Goal: Task Accomplishment & Management: Manage account settings

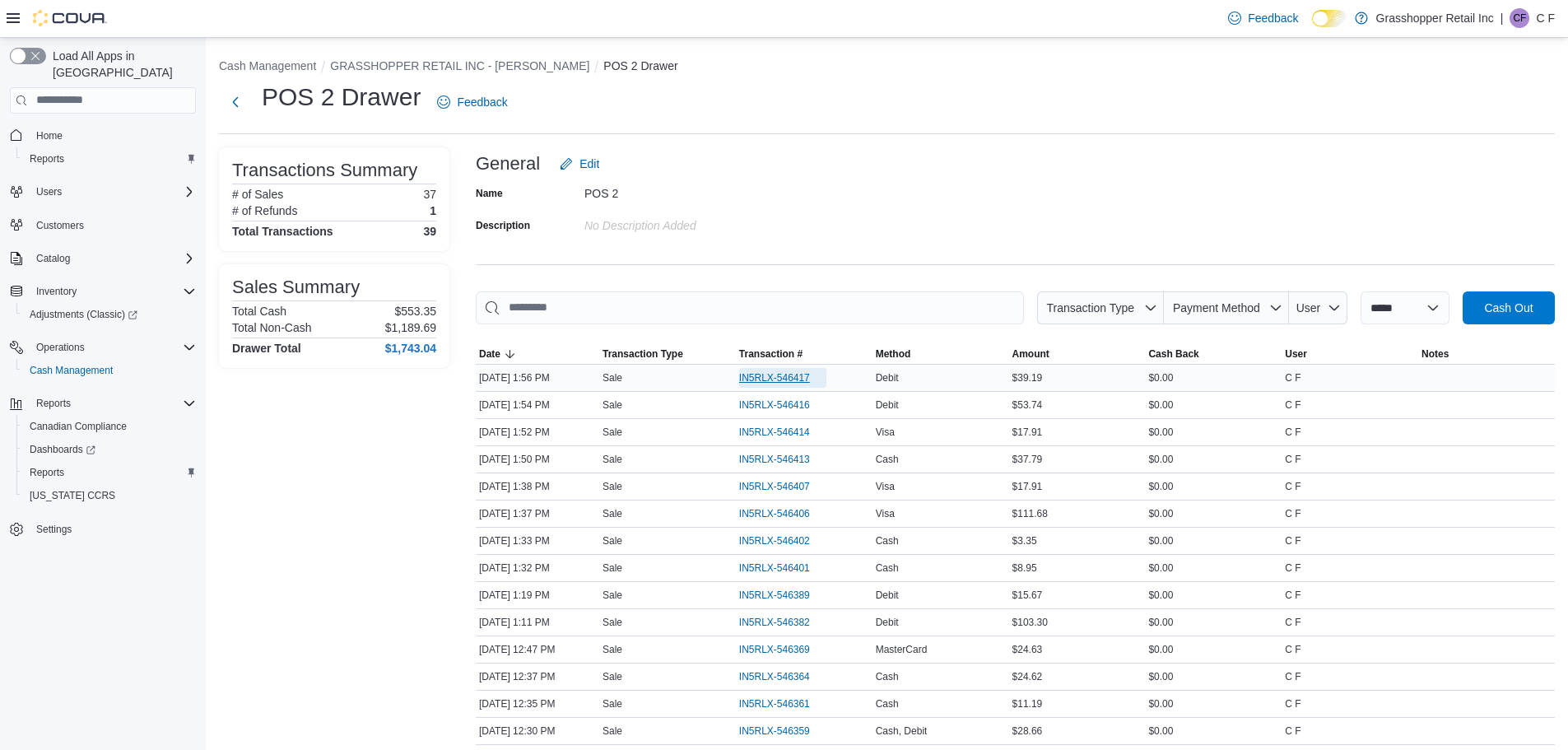
click at [749, 375] on span "IN5RLX-546417" at bounding box center [774, 377] width 71 height 13
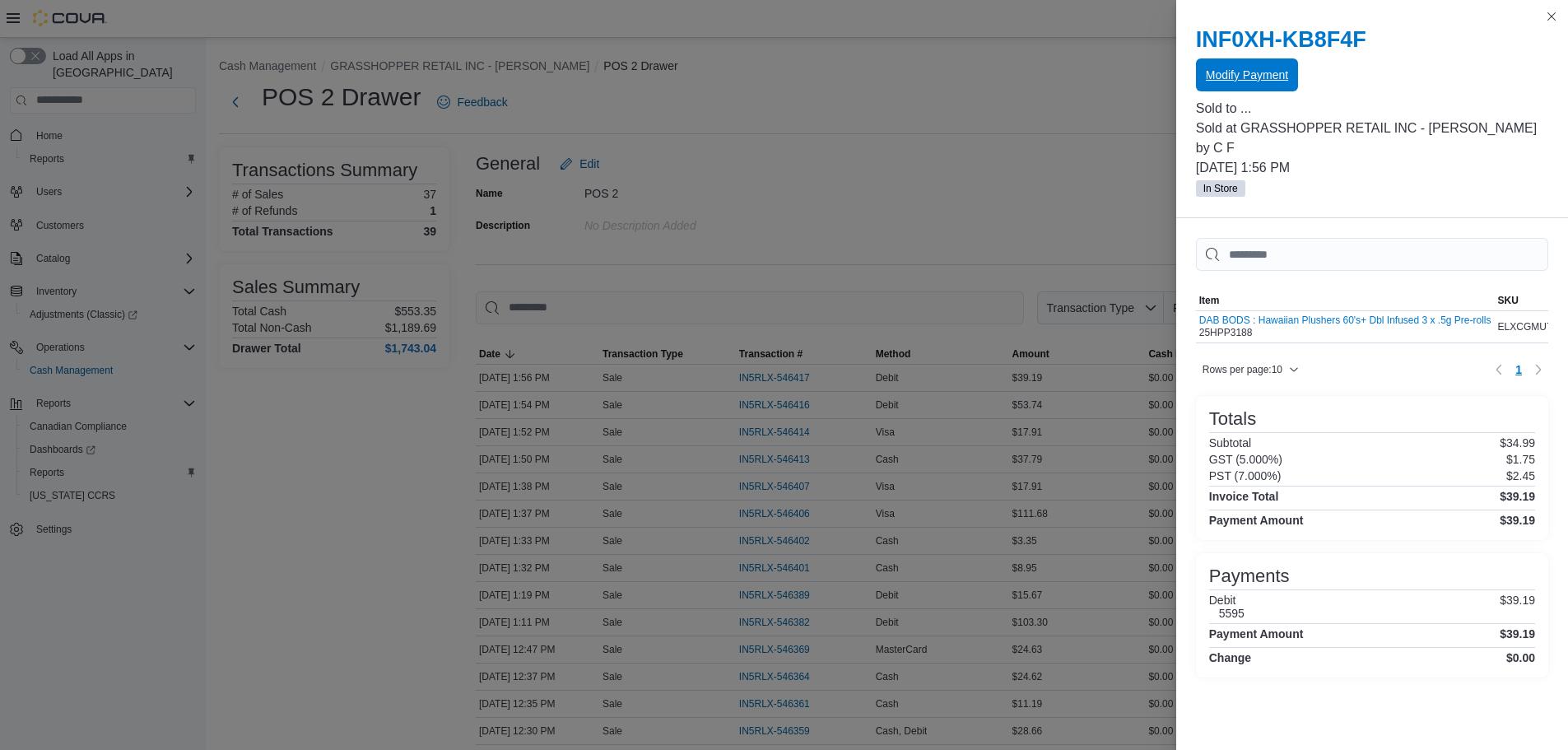
click at [1240, 65] on span "Modify Payment" at bounding box center [1247, 75] width 82 height 33
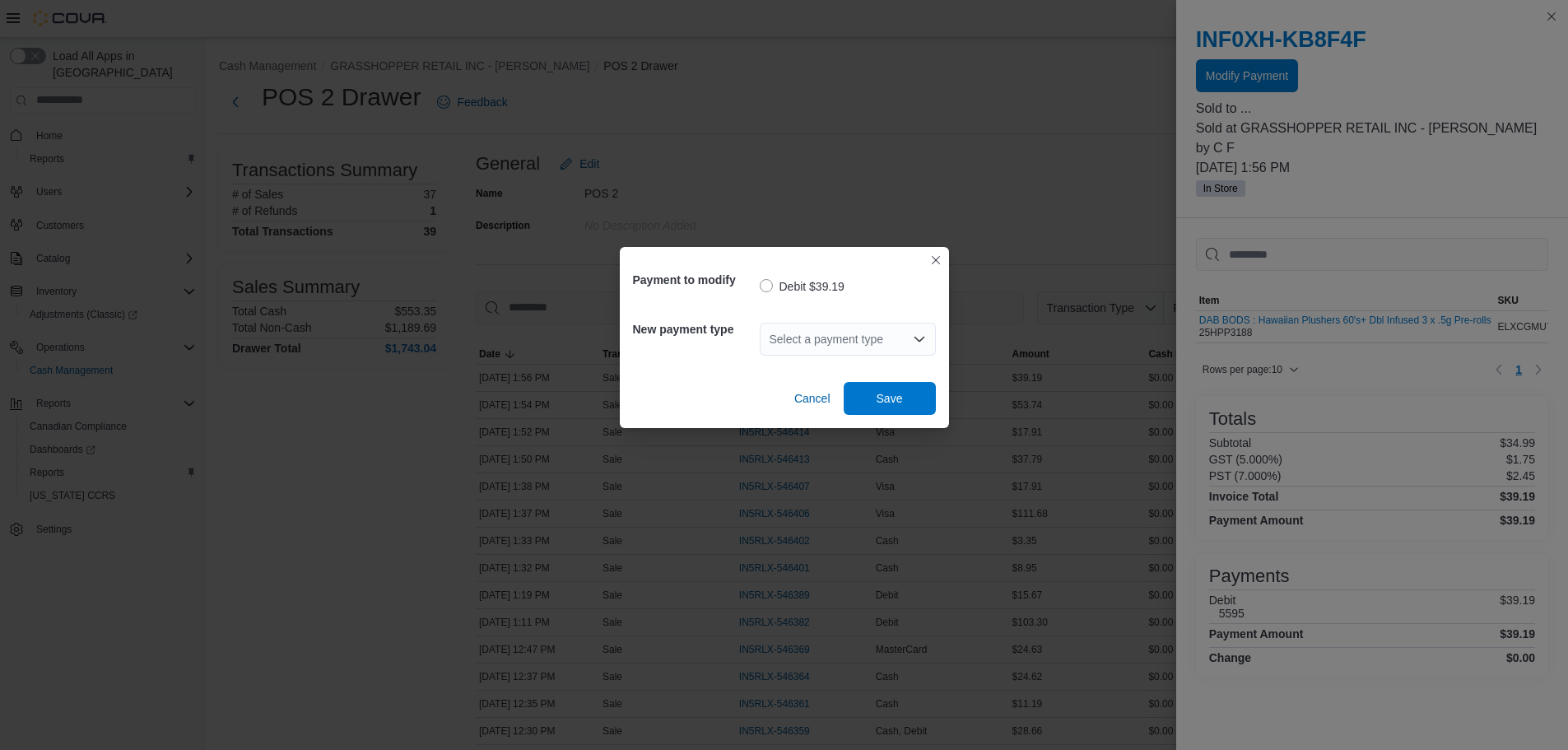
click at [915, 342] on icon "Open list of options" at bounding box center [920, 339] width 13 height 13
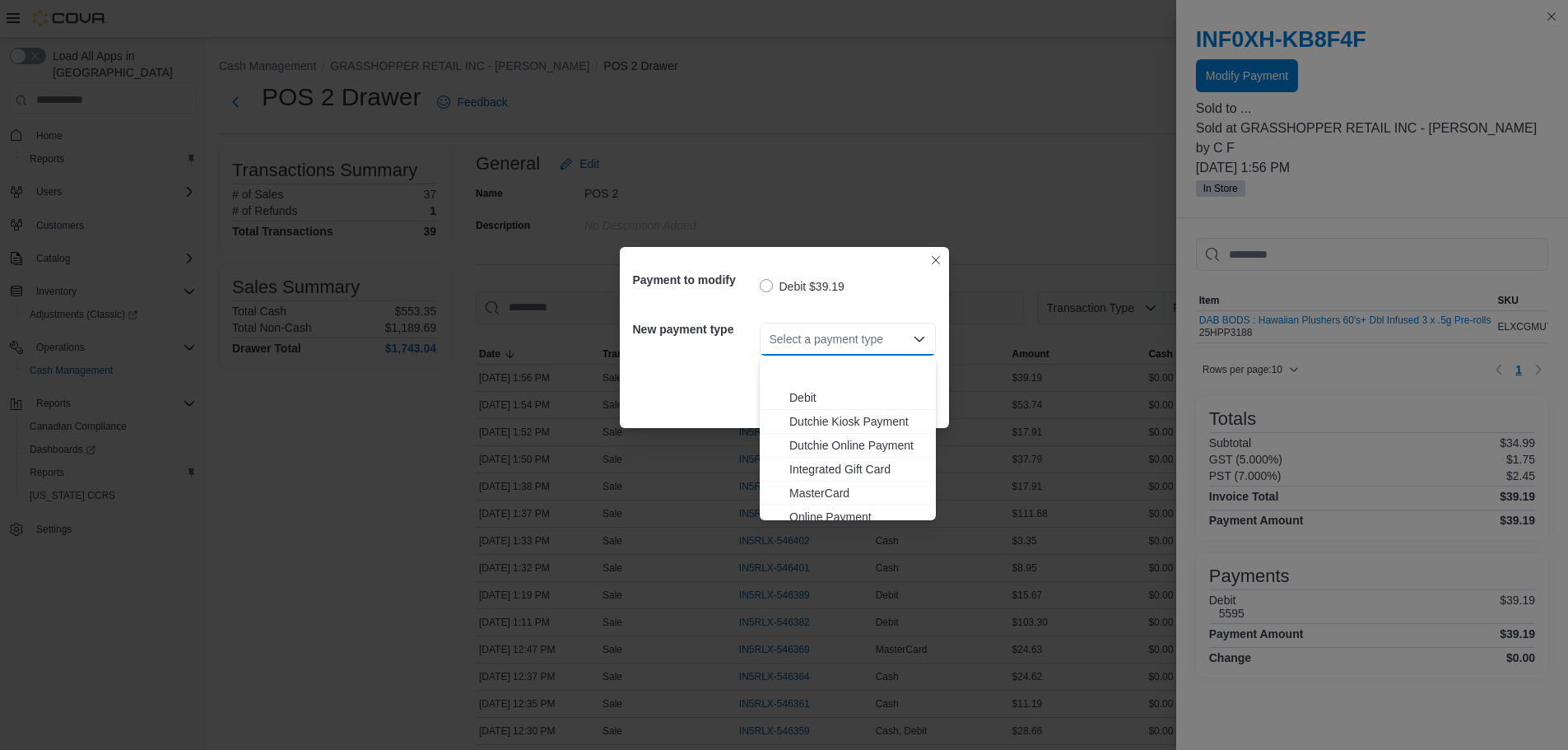
scroll to position [122, 0]
click at [795, 502] on span "Visa" at bounding box center [857, 508] width 136 height 16
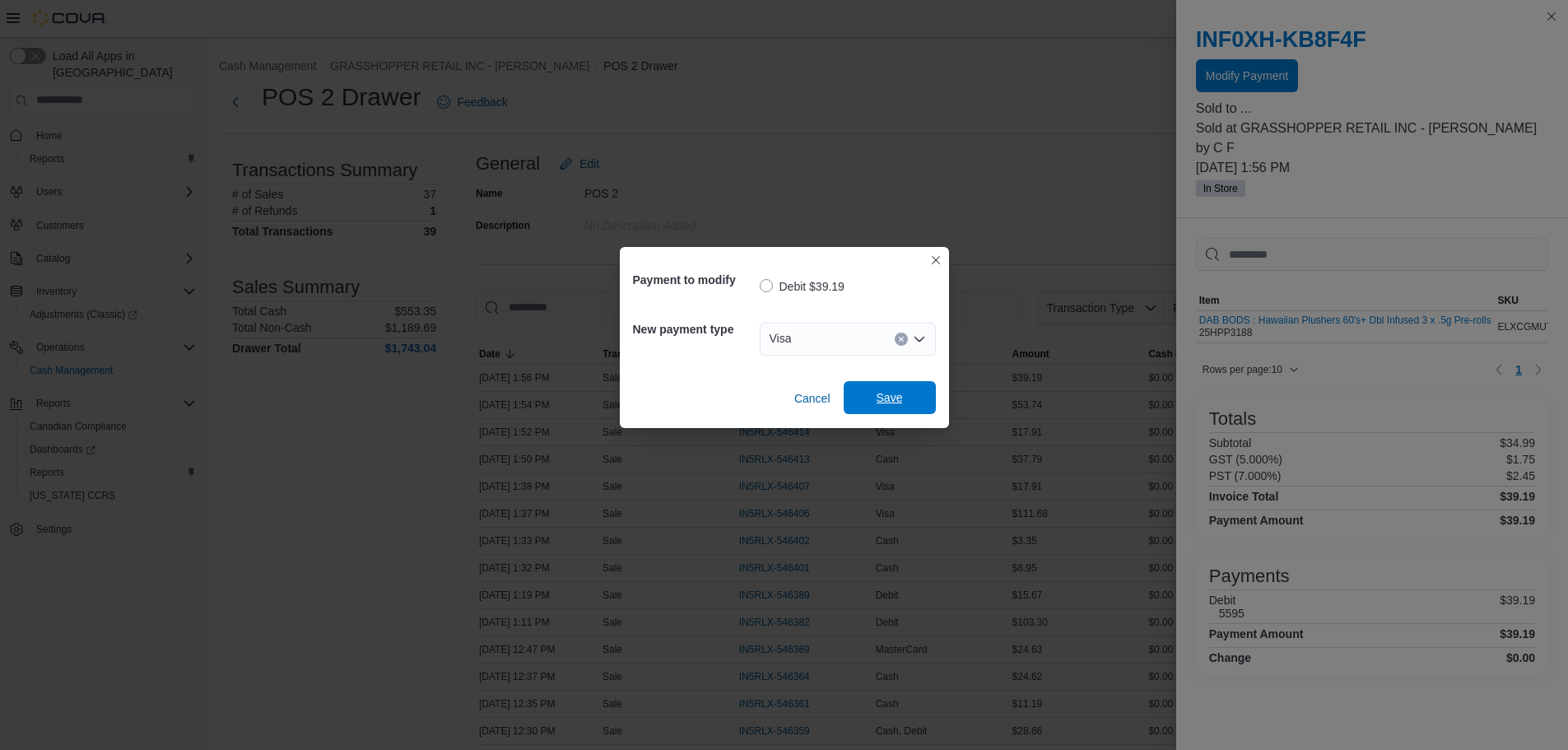
click at [876, 407] on span "Save" at bounding box center [889, 397] width 72 height 33
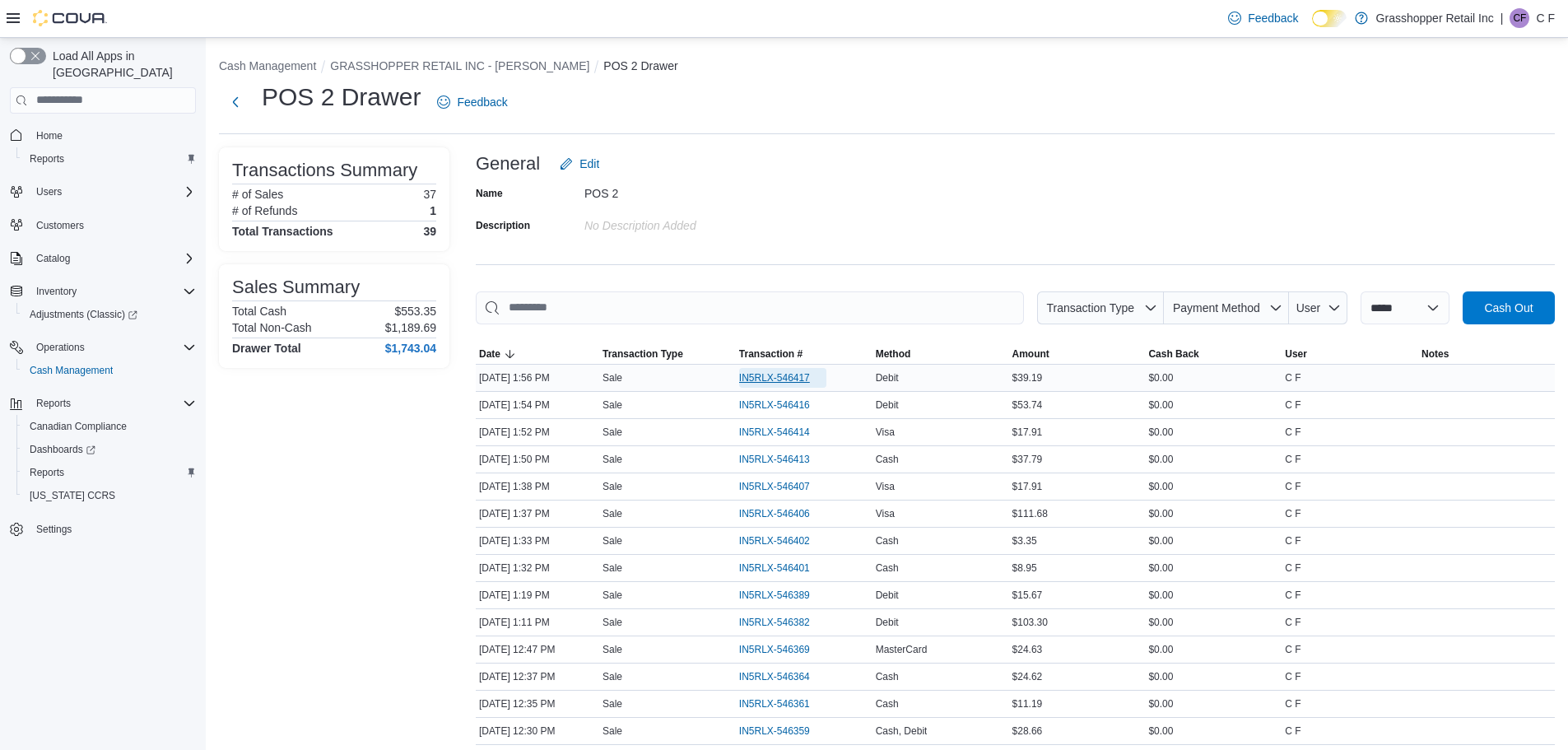
click at [784, 370] on span "IN5RLX-546417" at bounding box center [782, 378] width 87 height 20
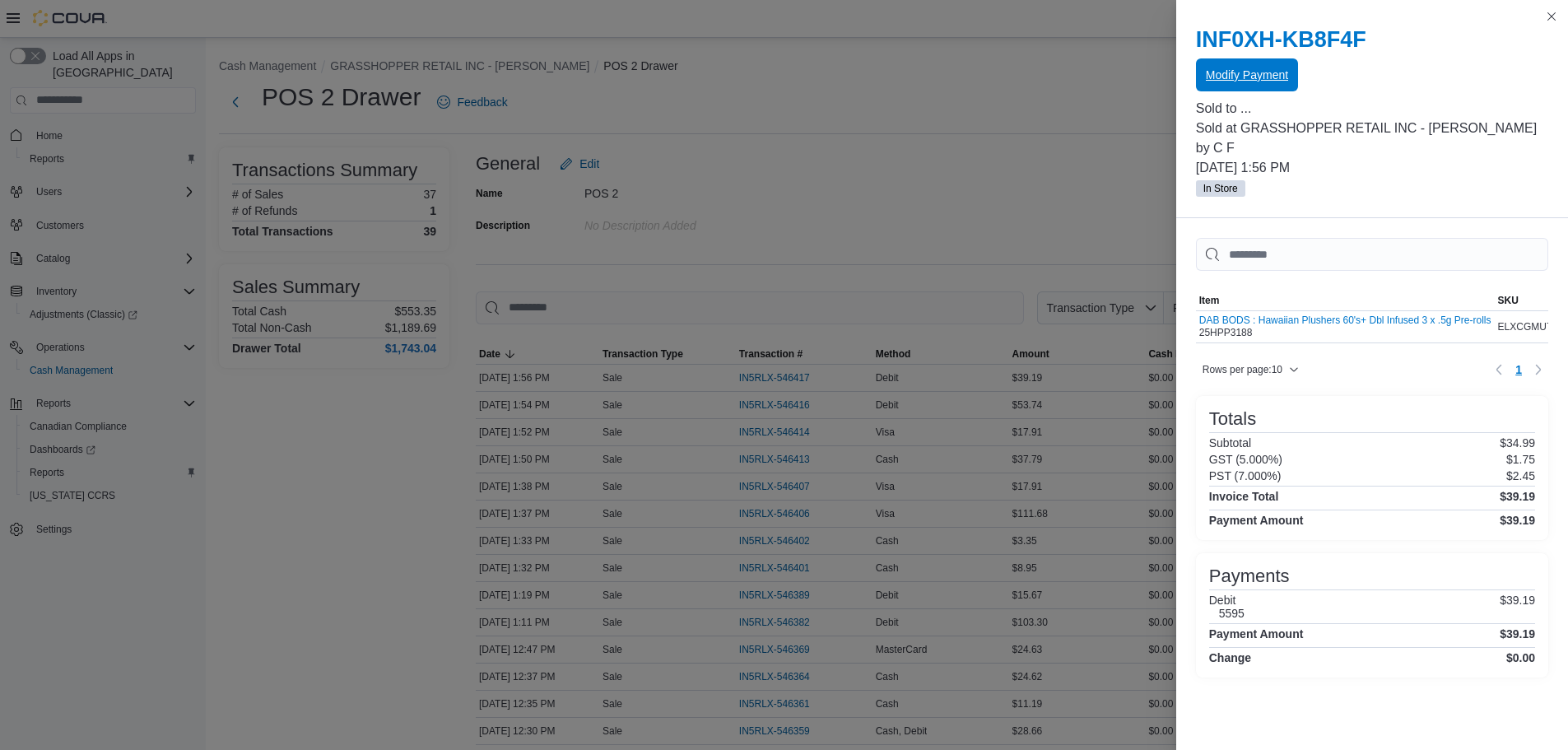
click at [1249, 71] on span "Modify Payment" at bounding box center [1247, 75] width 82 height 16
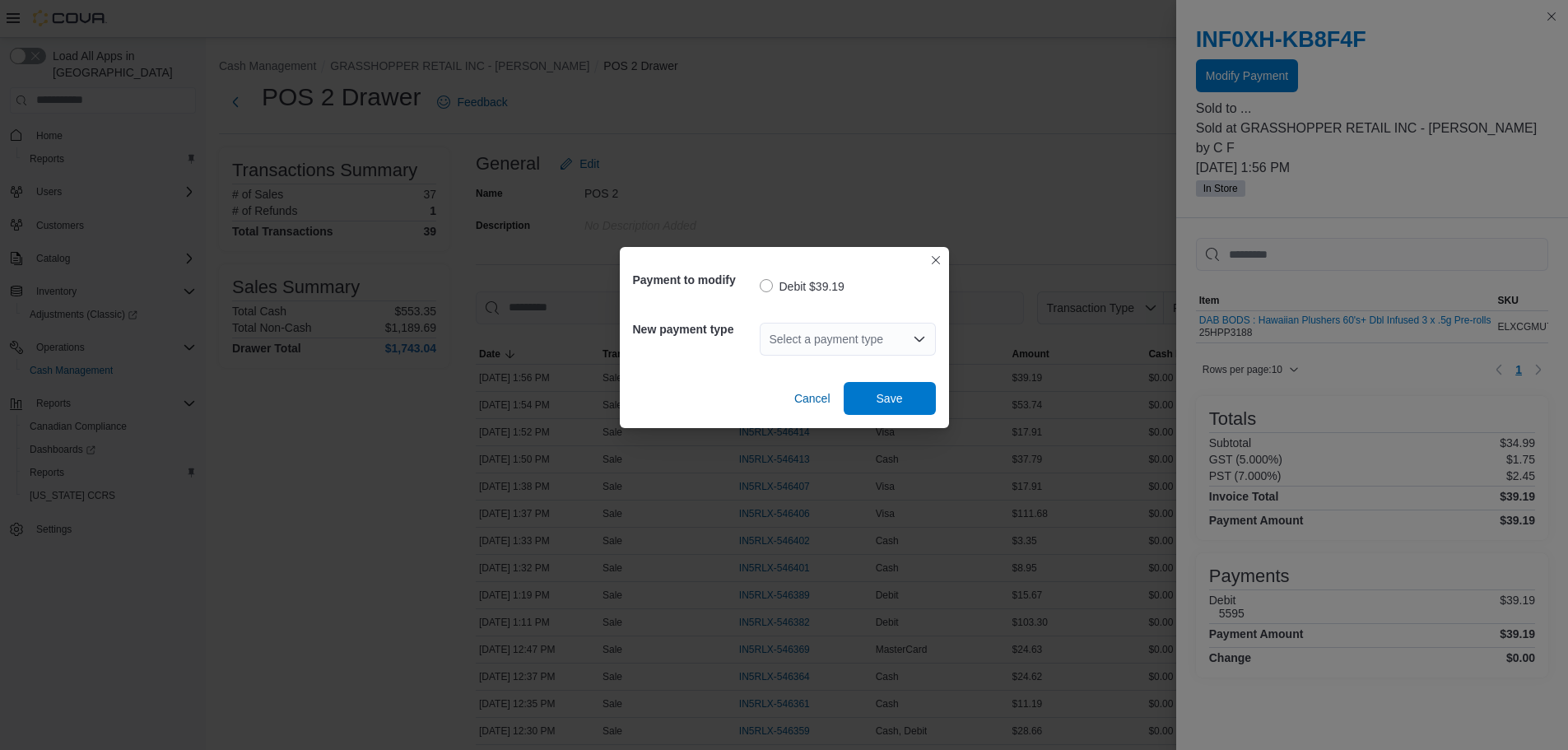
drag, startPoint x: 923, startPoint y: 338, endPoint x: 916, endPoint y: 349, distance: 13.0
click at [923, 339] on icon "Open list of options" at bounding box center [920, 339] width 13 height 13
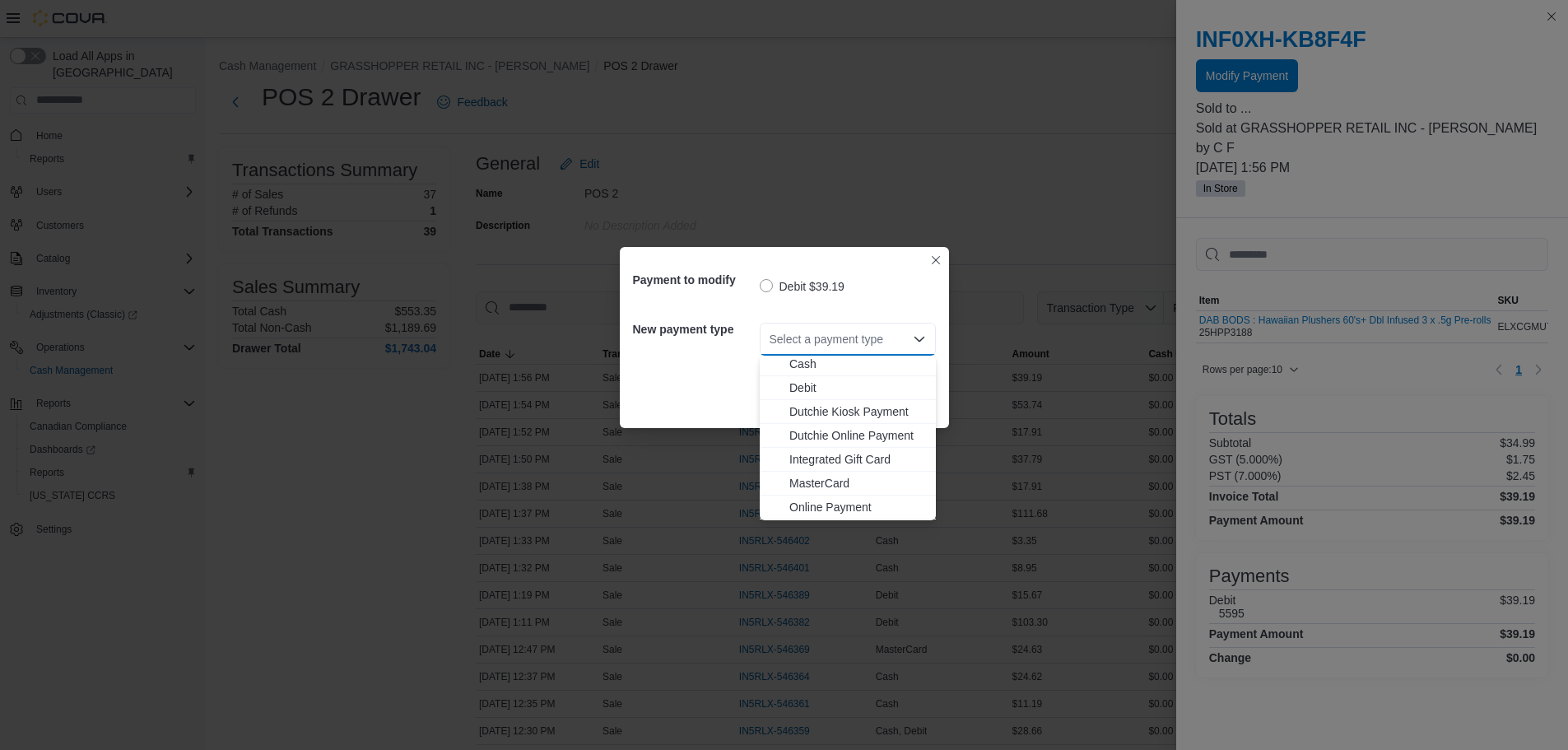
scroll to position [122, 0]
click at [800, 510] on span "Visa" at bounding box center [857, 508] width 136 height 16
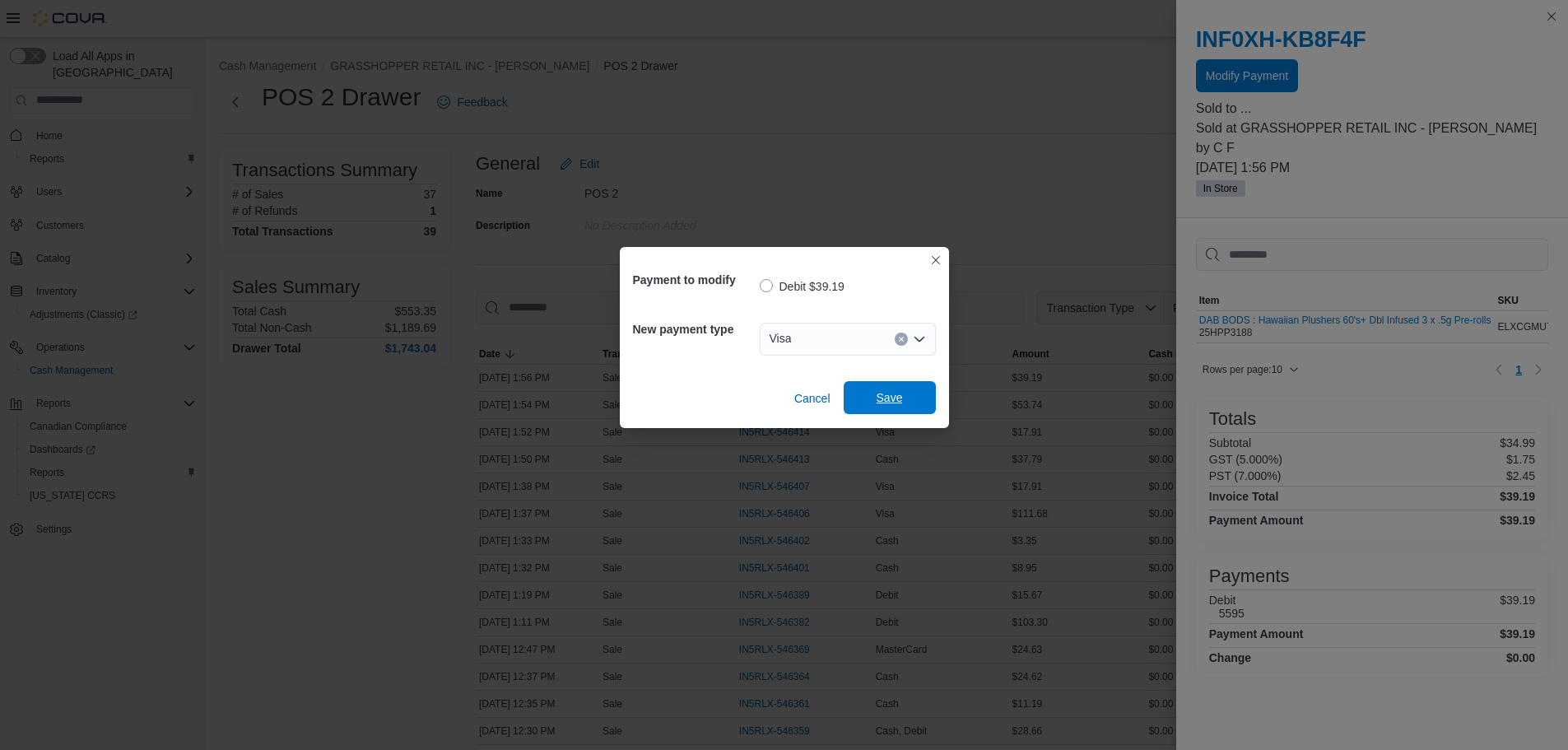
click at [882, 409] on span "Save" at bounding box center [889, 397] width 72 height 33
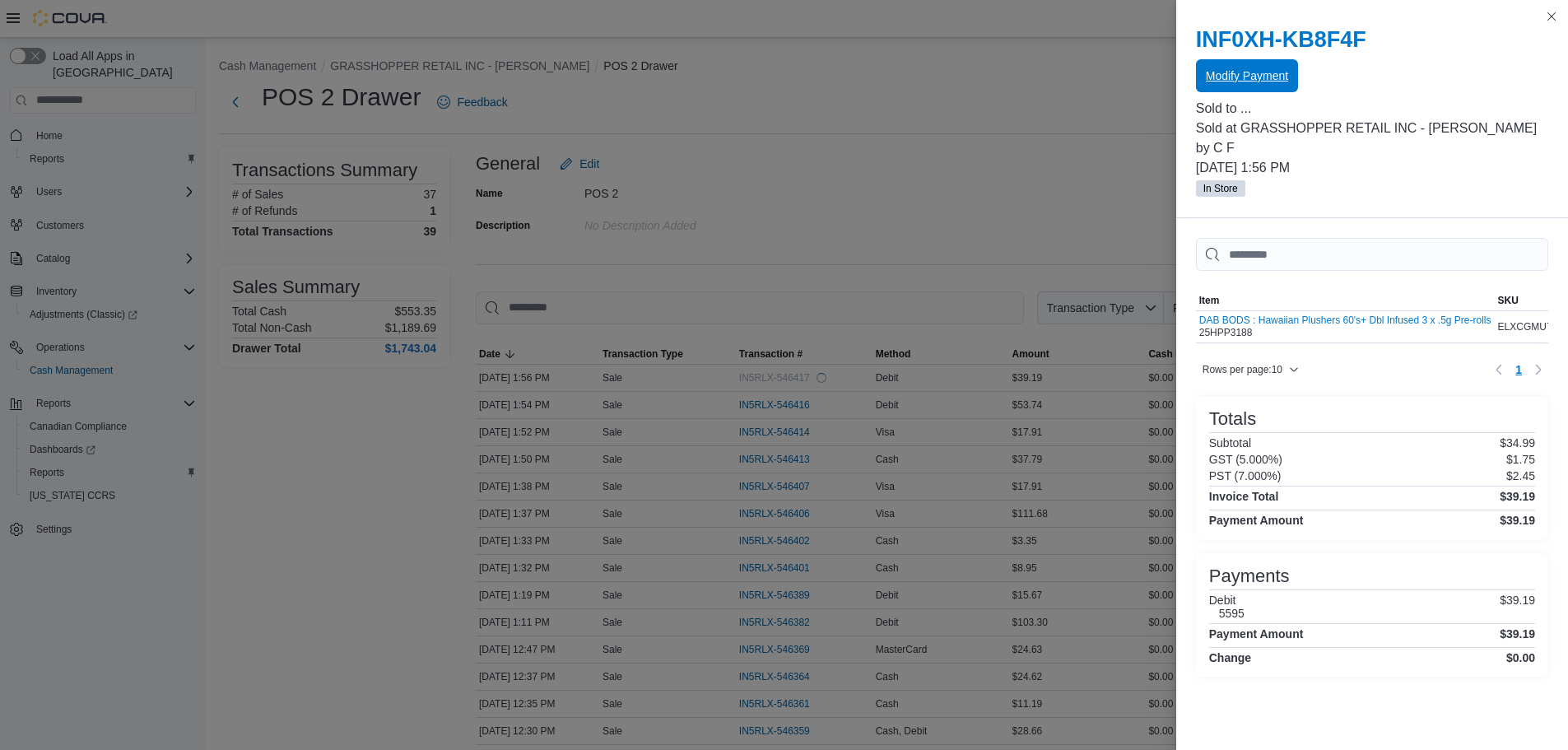
scroll to position [0, 0]
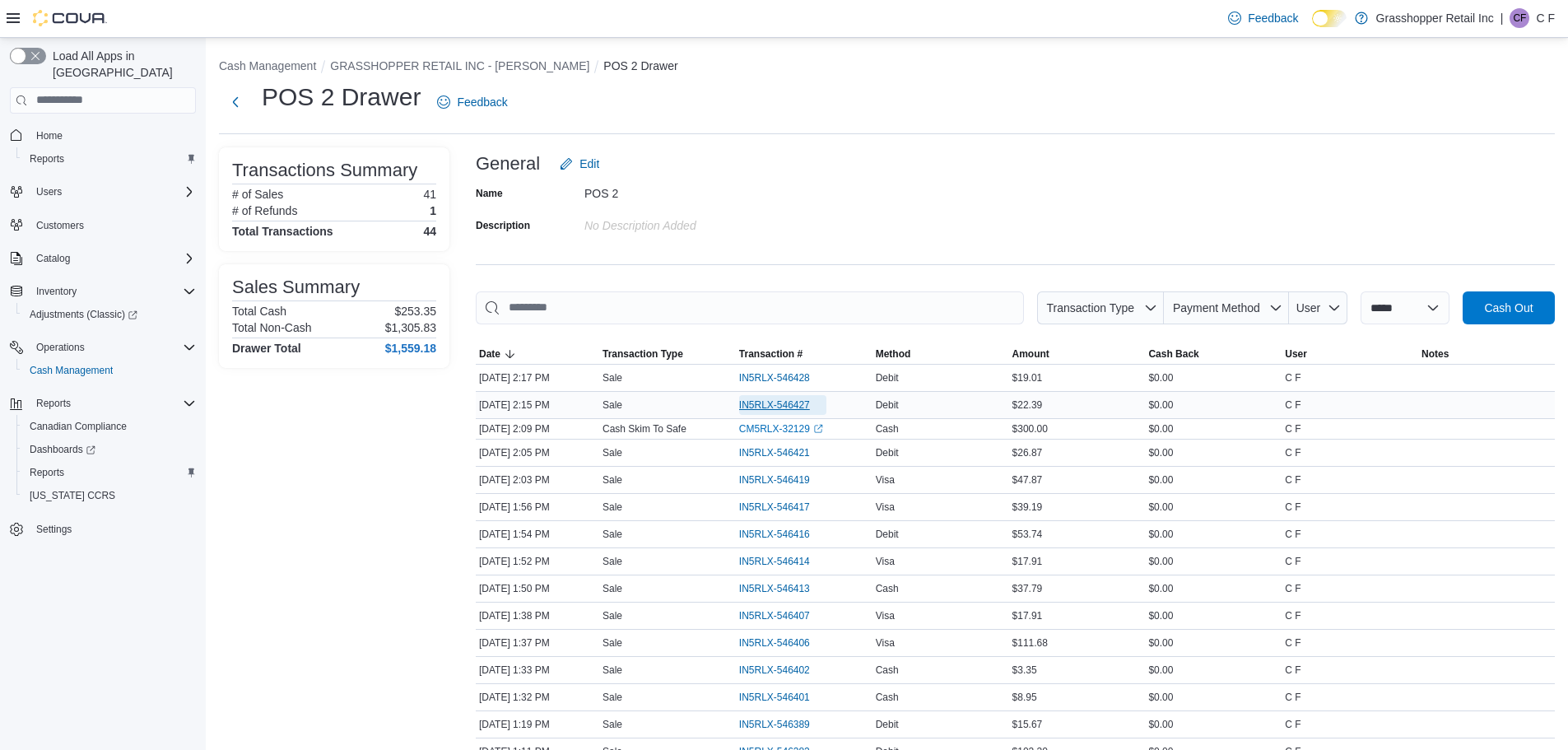
click at [782, 408] on span "IN5RLX-546427" at bounding box center [774, 405] width 71 height 13
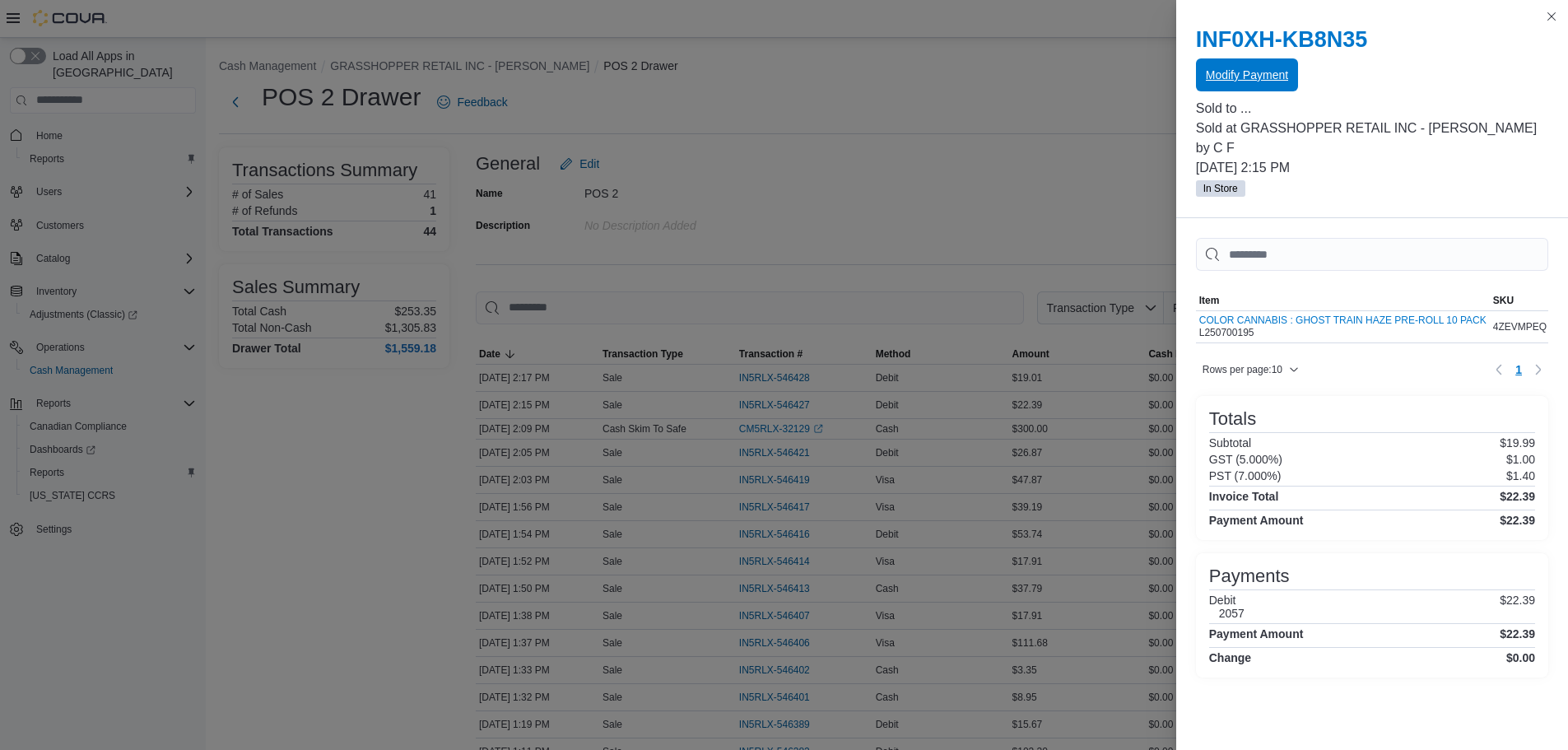
click at [1255, 80] on span "Modify Payment" at bounding box center [1247, 75] width 82 height 16
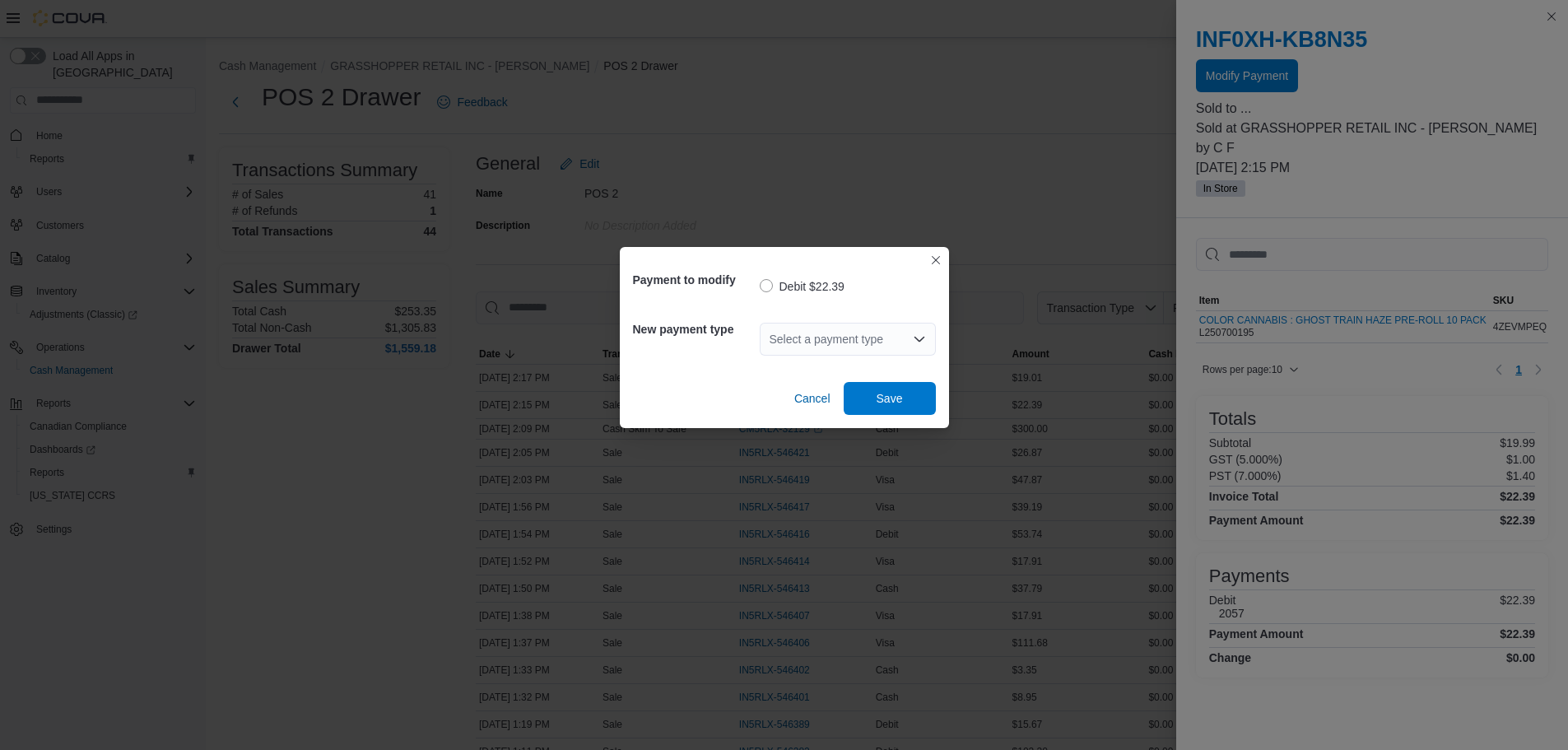
click at [916, 333] on icon "Open list of options" at bounding box center [920, 339] width 13 height 13
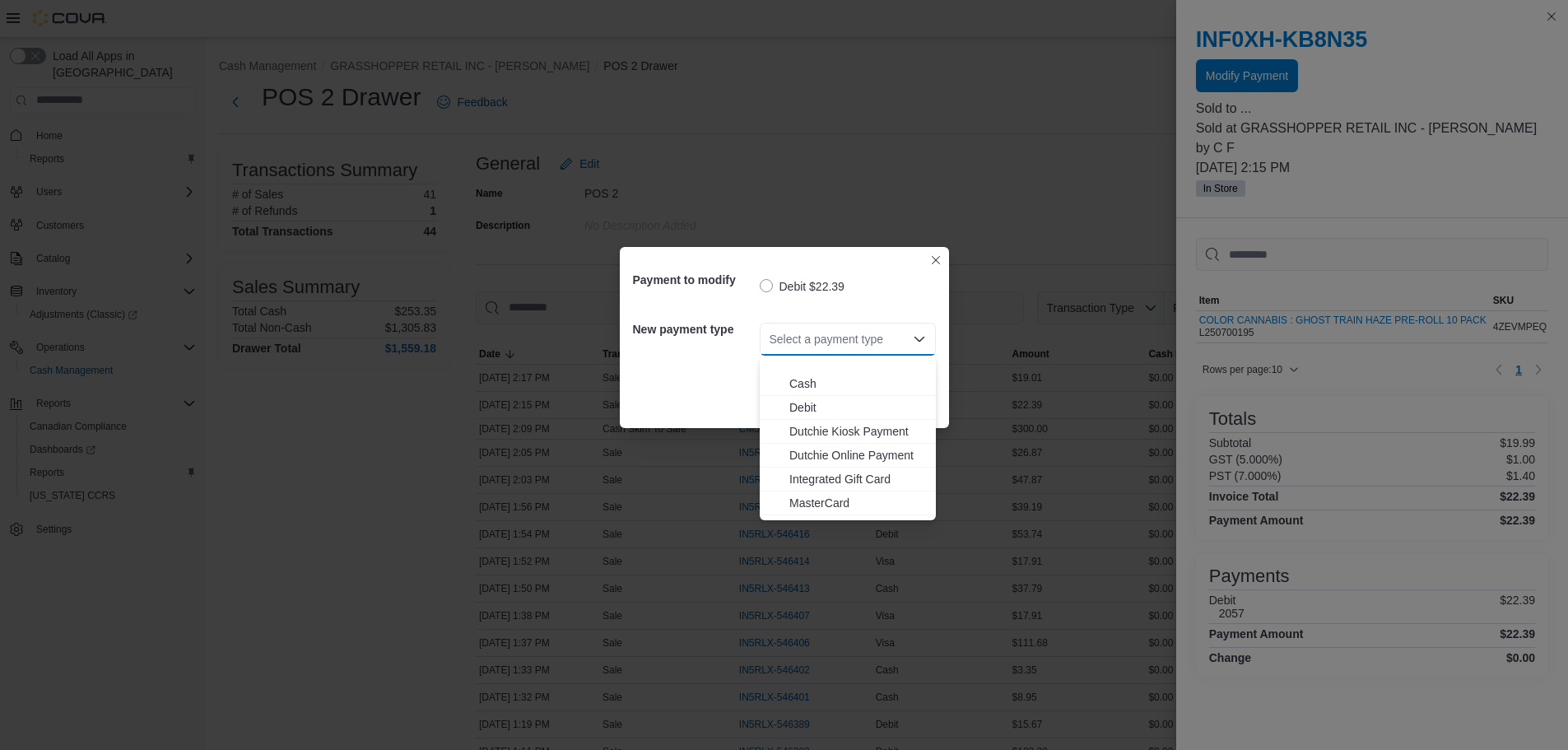
scroll to position [122, 0]
click at [823, 508] on span "Visa" at bounding box center [857, 508] width 136 height 16
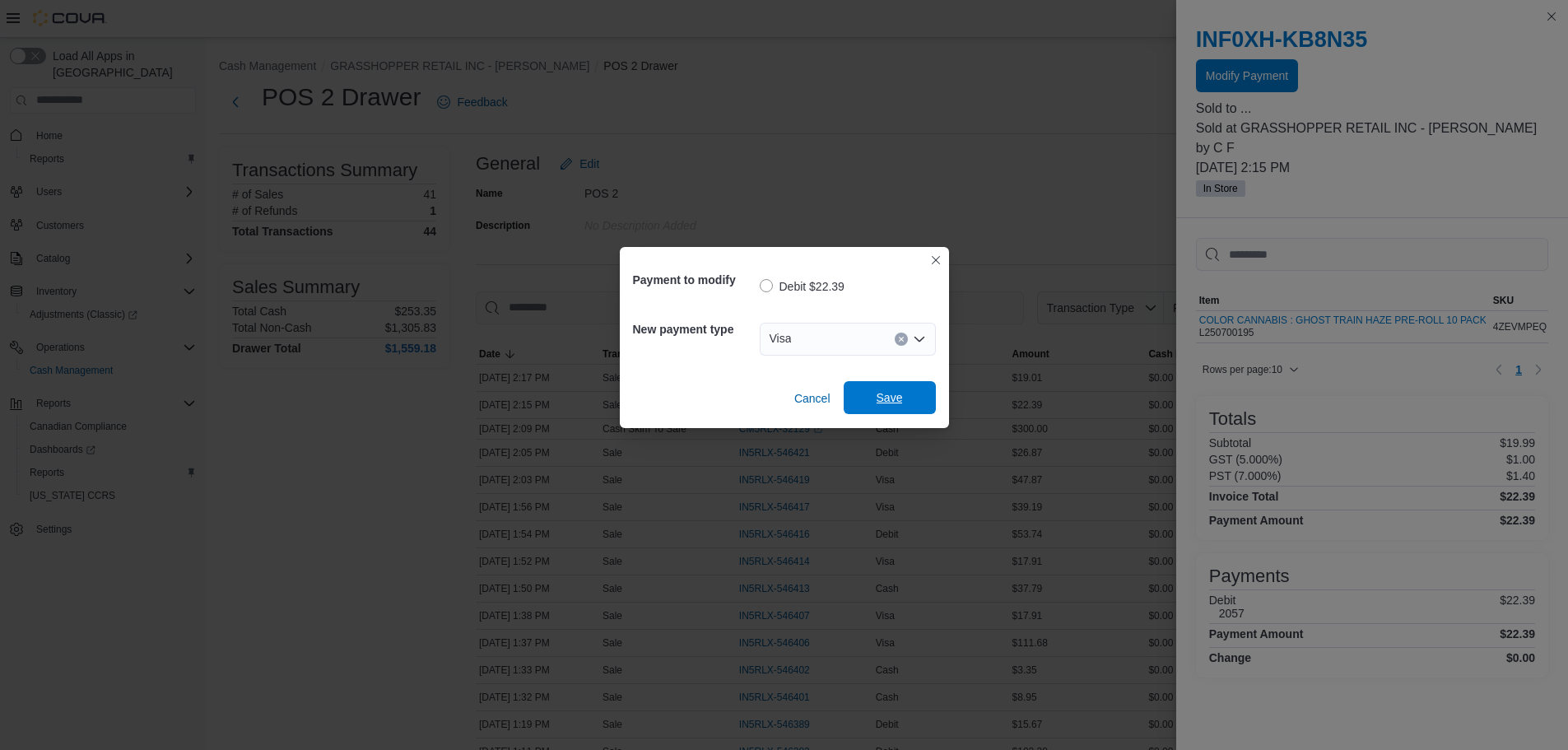
click at [875, 398] on span "Save" at bounding box center [889, 397] width 72 height 33
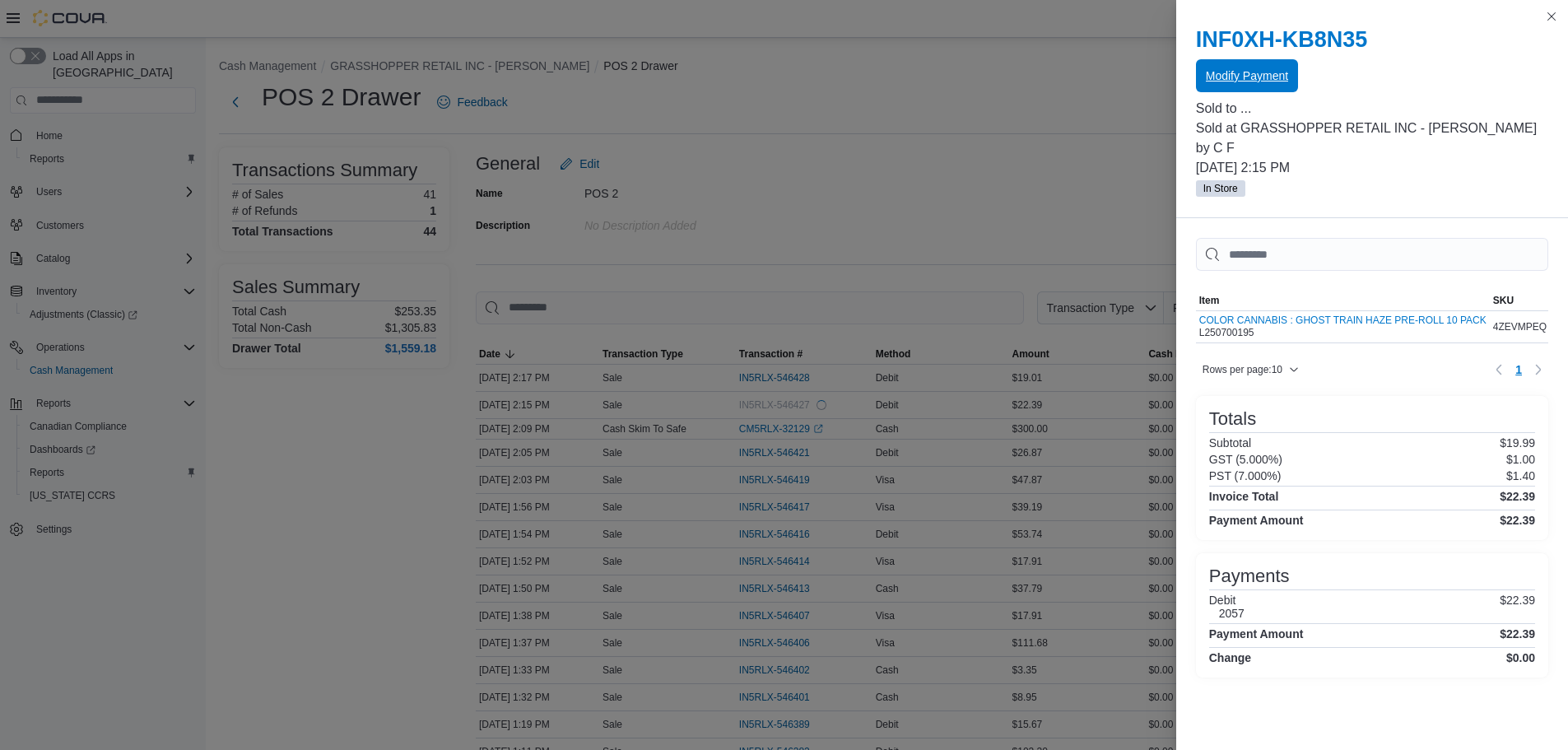
scroll to position [0, 0]
